Goal: Transaction & Acquisition: Purchase product/service

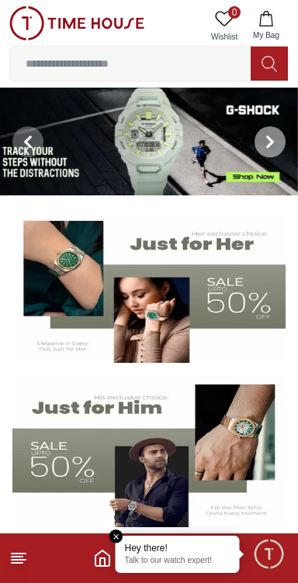
click at [282, 143] on span at bounding box center [269, 141] width 31 height 31
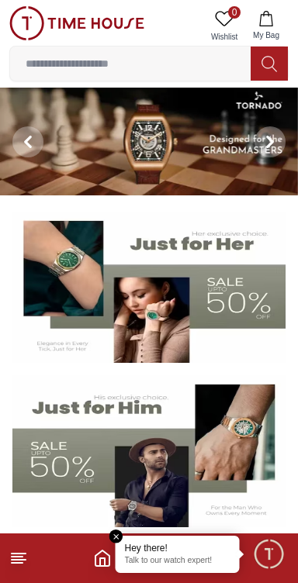
click at [187, 68] on input at bounding box center [130, 63] width 240 height 31
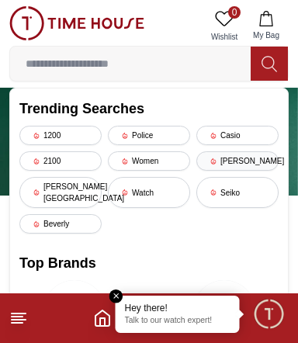
click at [249, 162] on div "[PERSON_NAME]" at bounding box center [237, 160] width 82 height 19
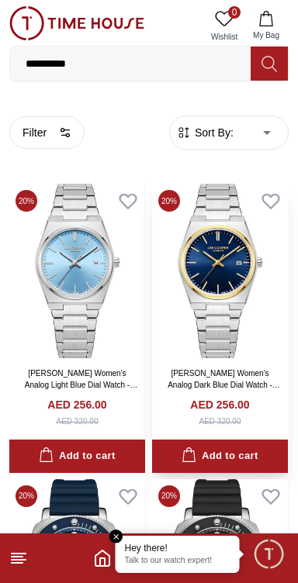
click at [205, 402] on h4 "AED 256.00" at bounding box center [219, 404] width 59 height 15
click at [213, 386] on link "[PERSON_NAME] Women's Analog Dark Blue Dial Watch - LC08195.290" at bounding box center [223, 385] width 112 height 32
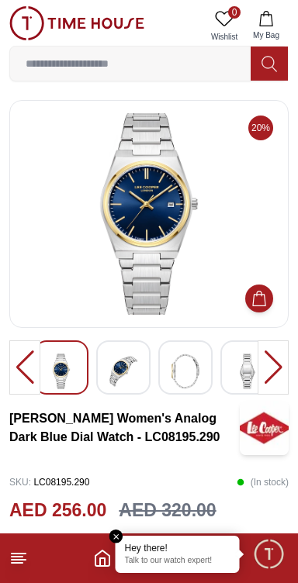
click at [174, 66] on input at bounding box center [130, 63] width 240 height 31
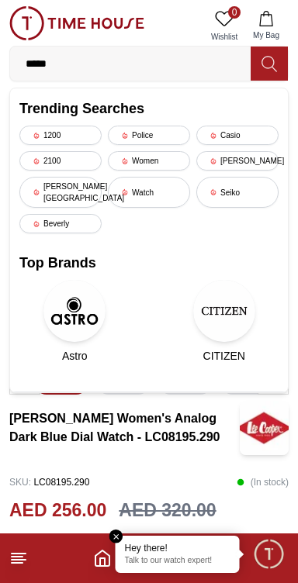
type input "****"
click at [207, 305] on img at bounding box center [224, 311] width 62 height 62
